Goal: Task Accomplishment & Management: Manage account settings

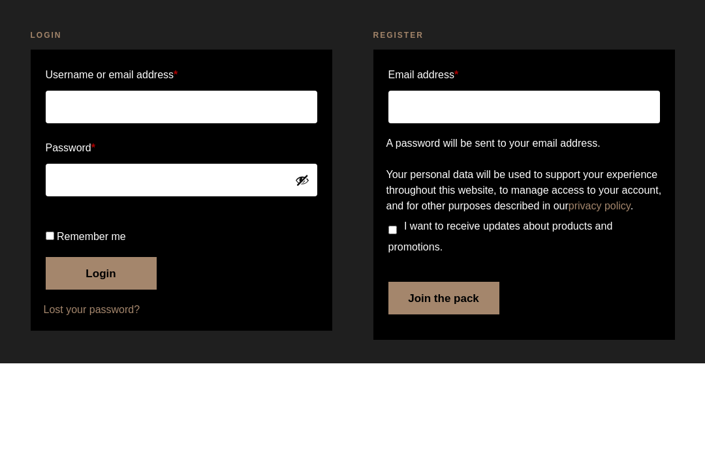
type input "[PERSON_NAME][EMAIL_ADDRESS][DOMAIN_NAME]"
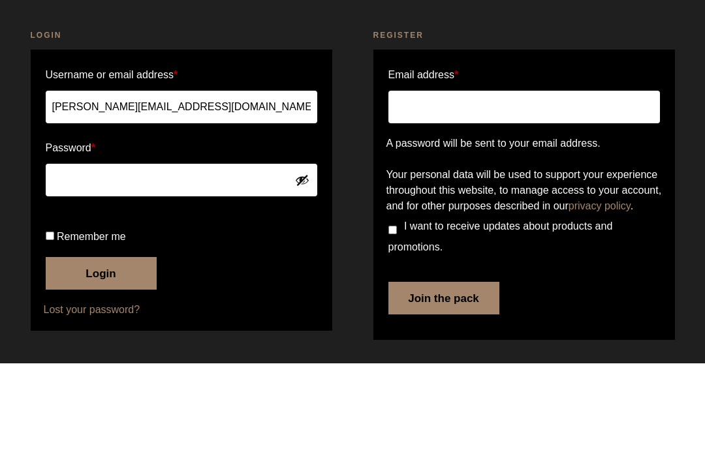
click at [101, 348] on button "Login" at bounding box center [101, 364] width 111 height 33
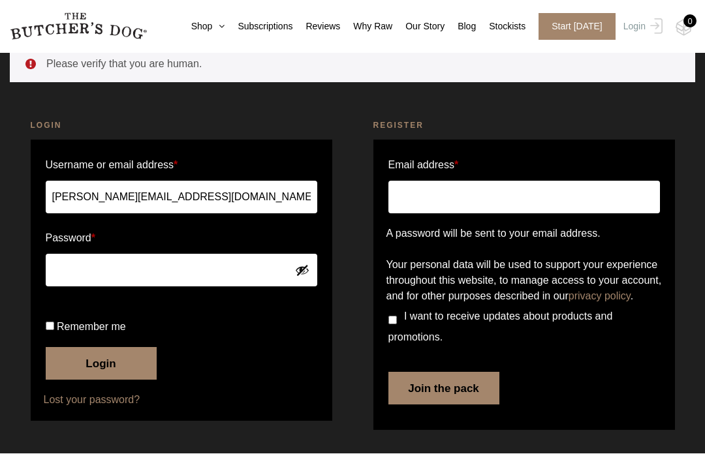
click at [86, 357] on button "Login" at bounding box center [101, 364] width 111 height 33
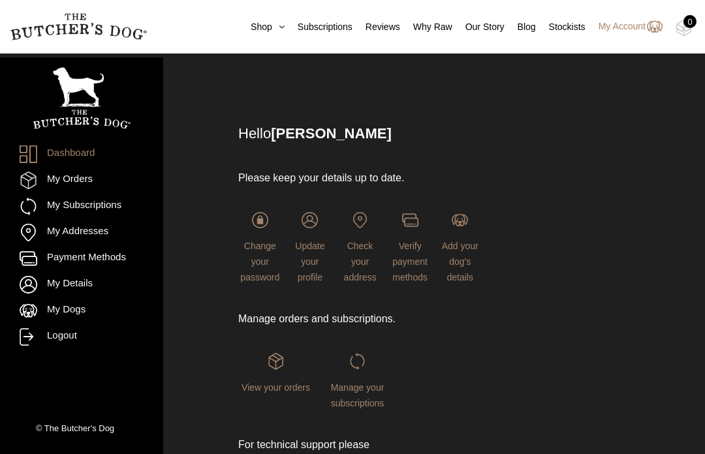
scroll to position [60, 0]
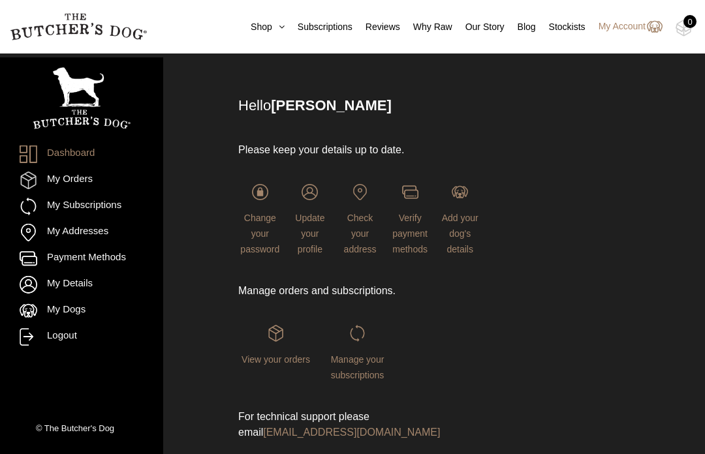
click at [363, 364] on span "Manage your subscriptions" at bounding box center [358, 368] width 54 height 26
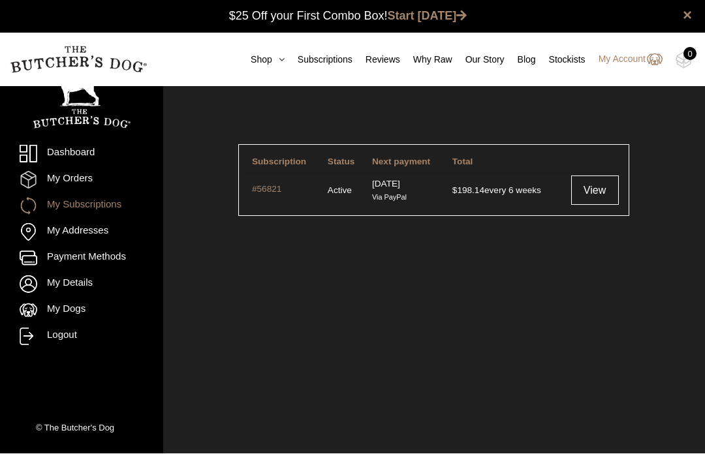
click at [601, 200] on link "View" at bounding box center [595, 190] width 48 height 29
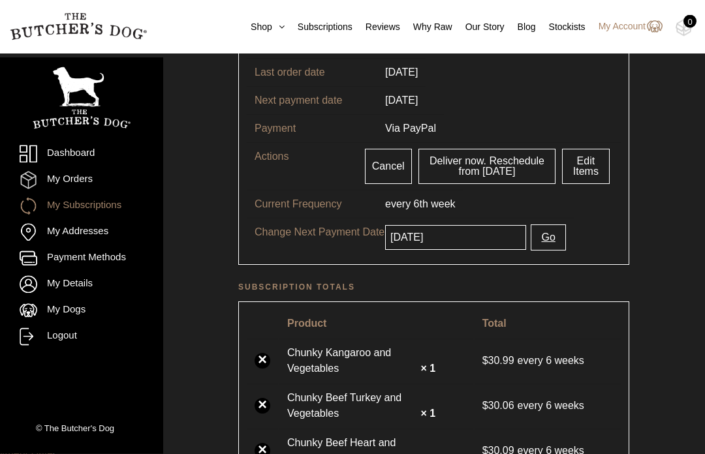
scroll to position [151, 0]
click at [481, 242] on input "2025-09-03" at bounding box center [455, 237] width 141 height 25
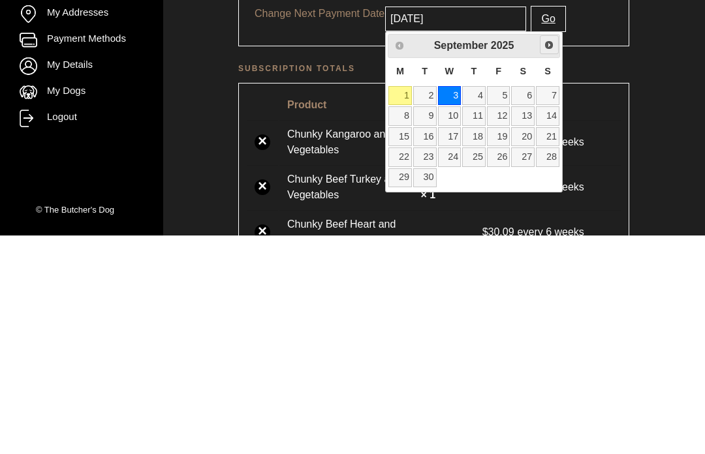
click at [547, 259] on span "Next" at bounding box center [549, 264] width 10 height 10
click at [460, 325] on link "8" at bounding box center [450, 334] width 24 height 19
type input "2025-10-08"
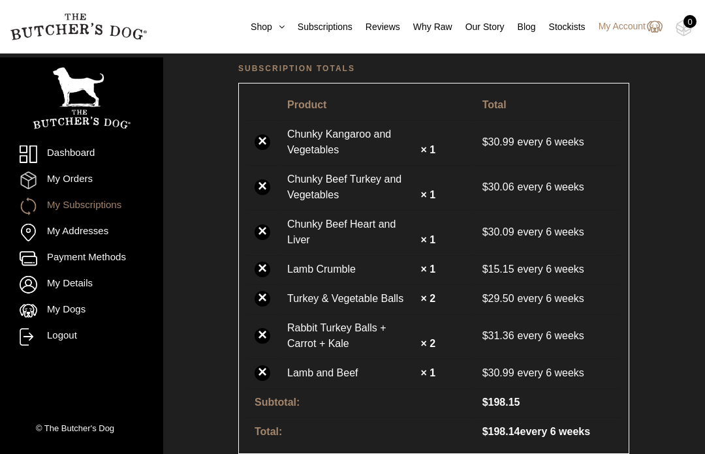
click at [550, 20] on link "Stockists" at bounding box center [561, 27] width 50 height 14
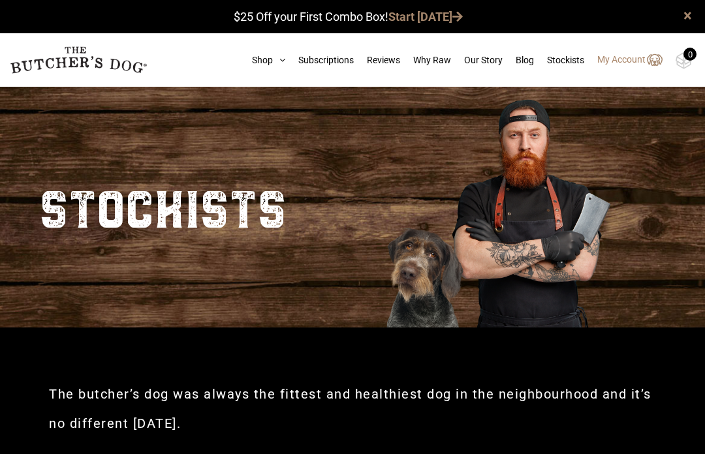
scroll to position [1, 0]
